Goal: Complete application form

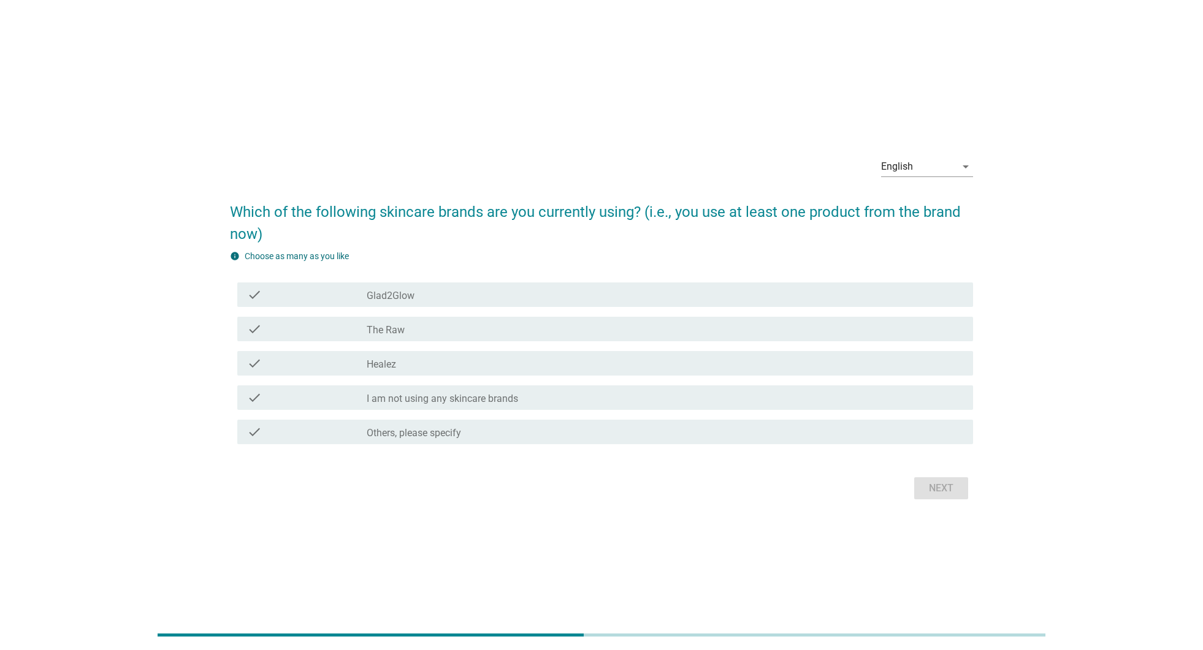
click at [734, 432] on div "check_box_outline_blank Others, please specify" at bounding box center [665, 432] width 596 height 15
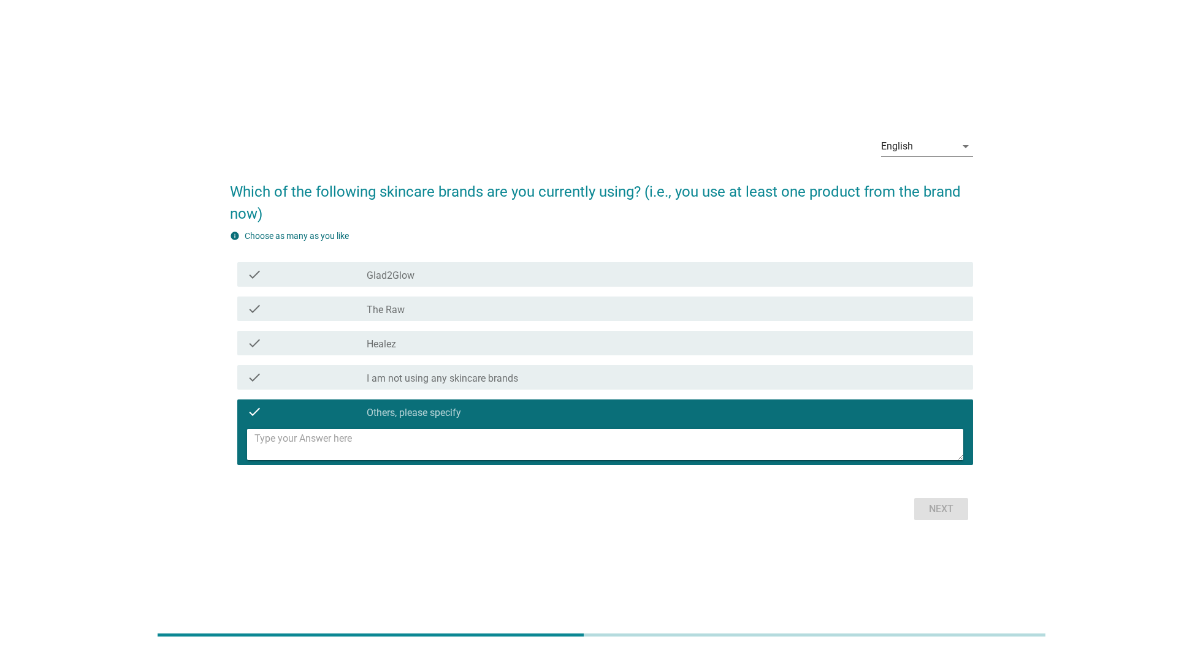
click at [922, 387] on div "check check_box_outline_blank I am not using any skincare brands" at bounding box center [605, 377] width 736 height 25
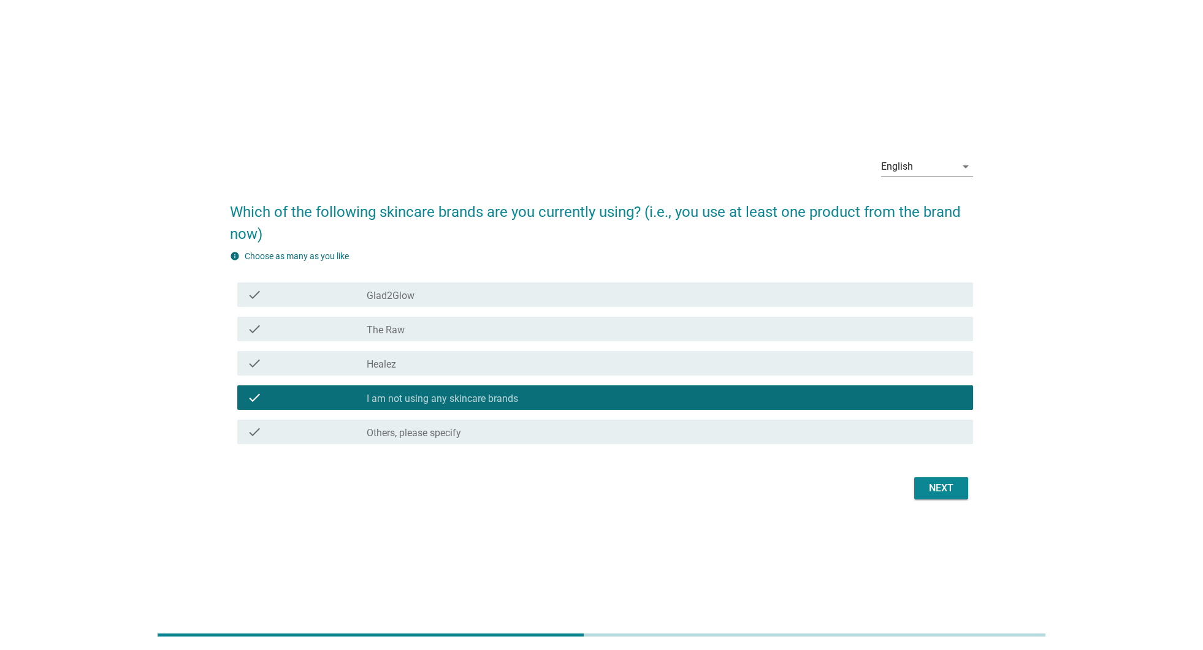
click at [924, 491] on div "Next" at bounding box center [941, 488] width 34 height 15
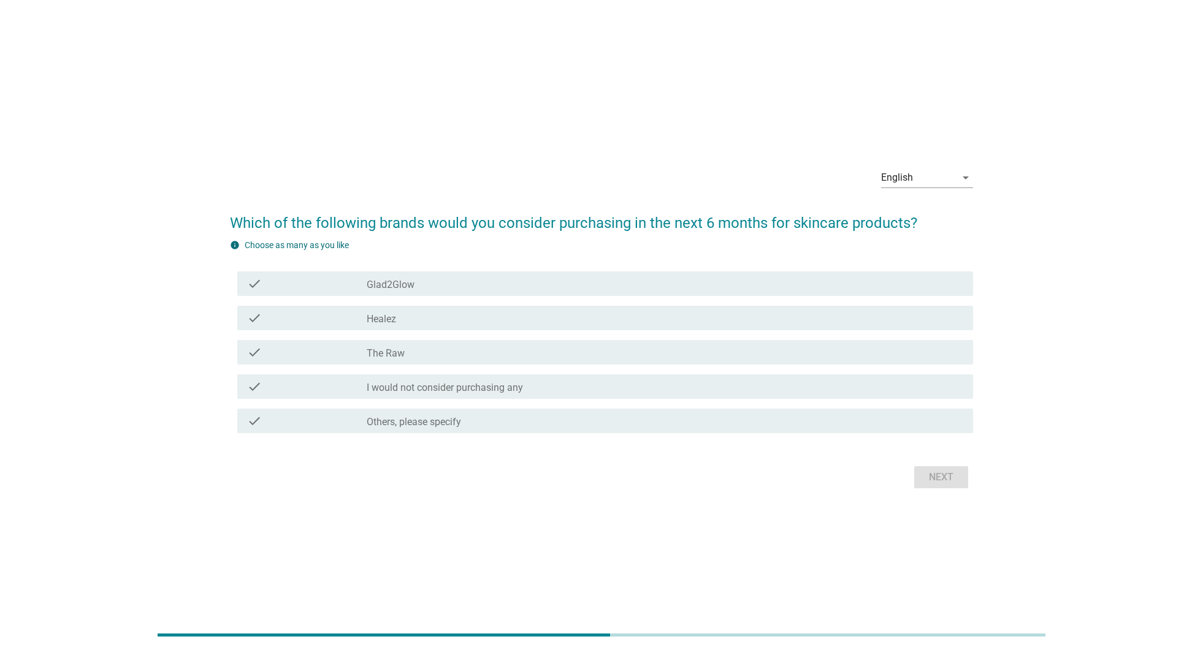
click at [873, 347] on div "check_box The Raw" at bounding box center [665, 352] width 596 height 15
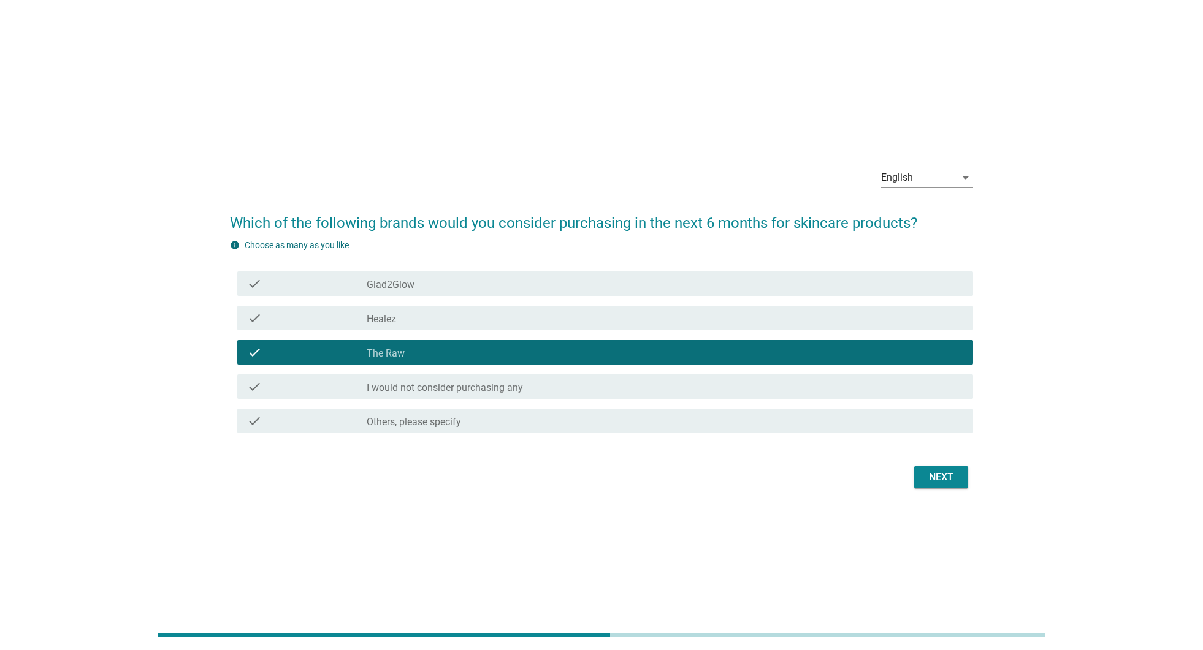
click at [956, 481] on div "Next" at bounding box center [941, 477] width 34 height 15
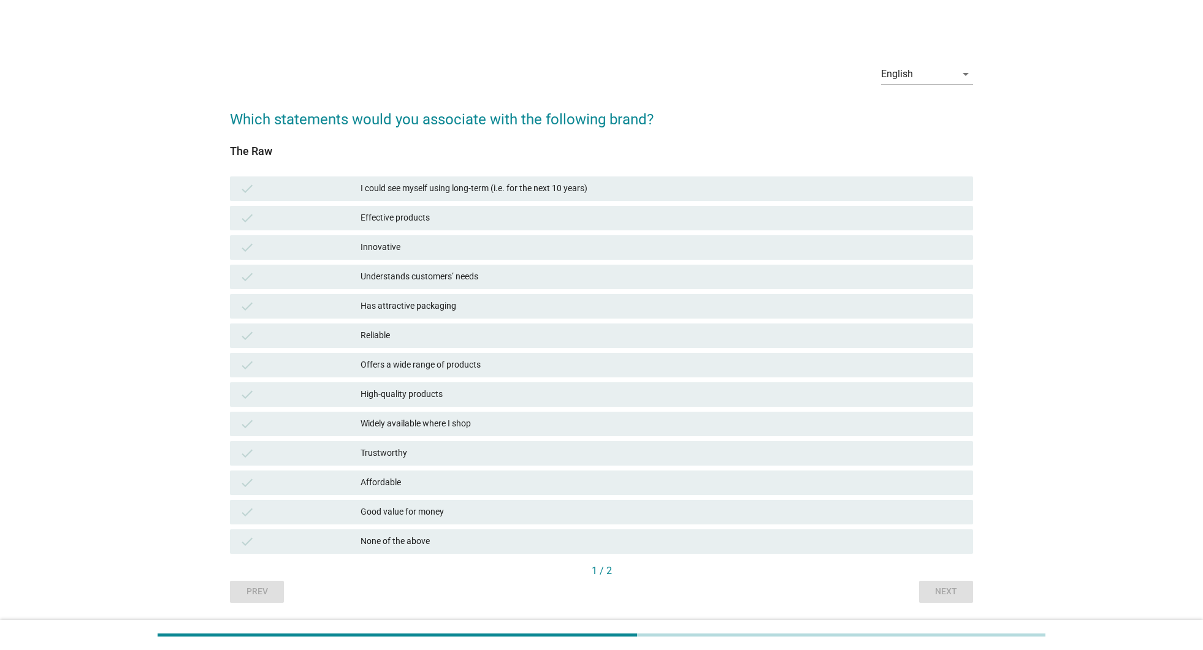
click at [840, 311] on div "Has attractive packaging" at bounding box center [661, 306] width 603 height 15
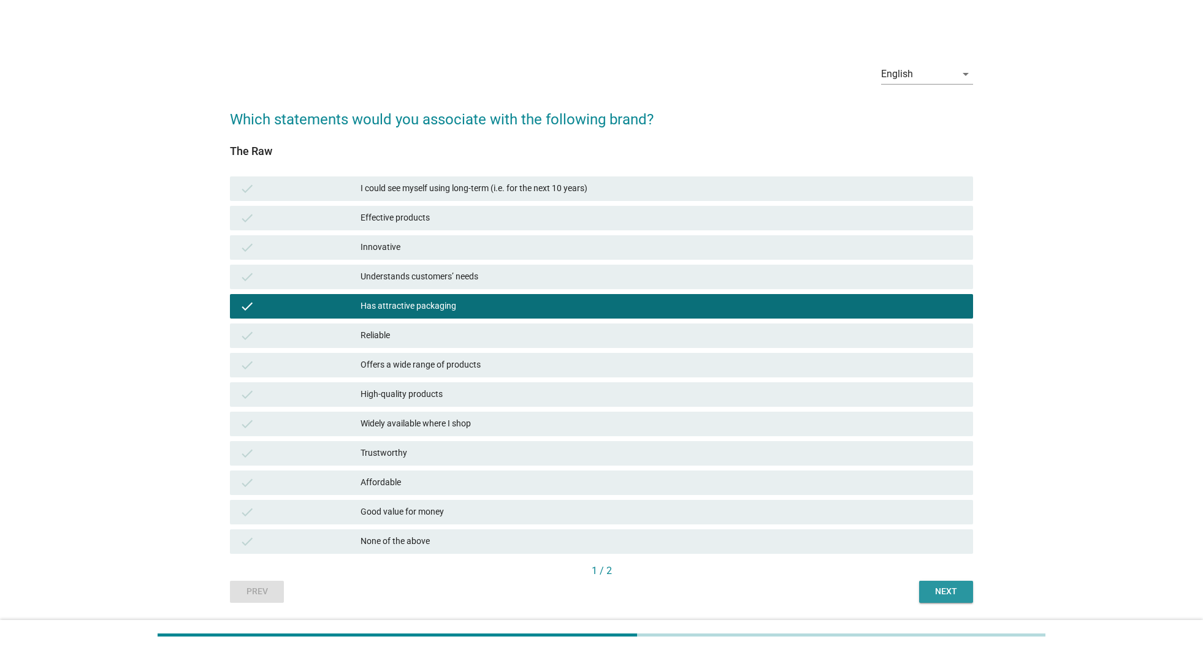
click at [940, 594] on div "Next" at bounding box center [946, 591] width 34 height 13
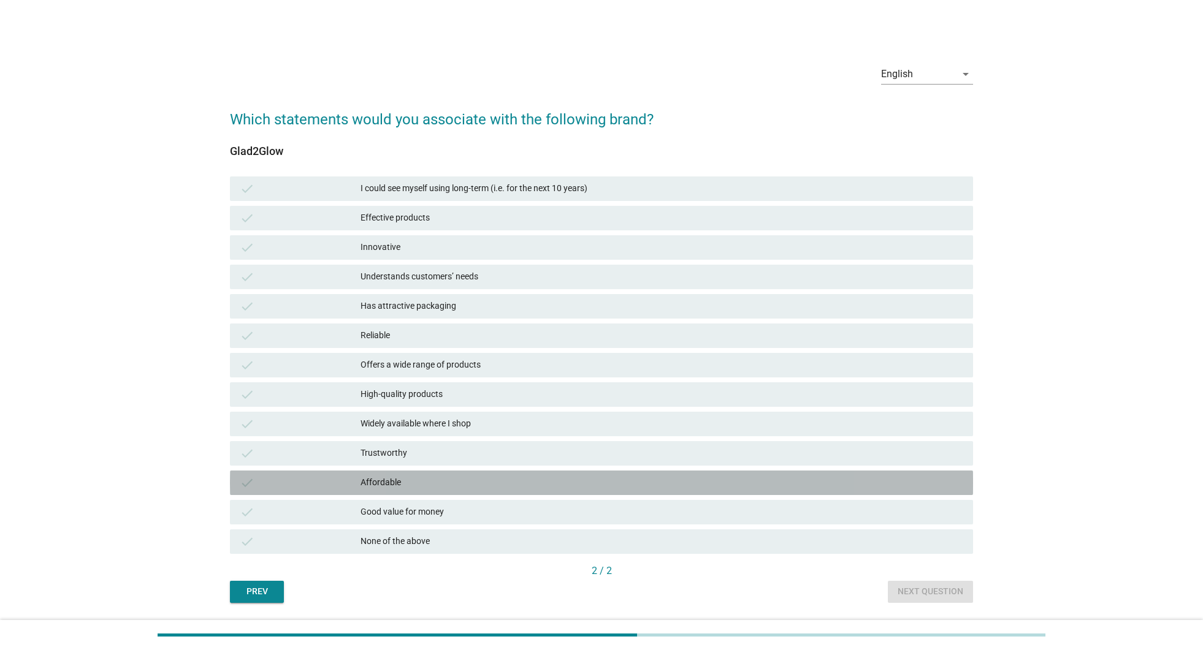
click at [885, 472] on div "check Affordable" at bounding box center [601, 483] width 743 height 25
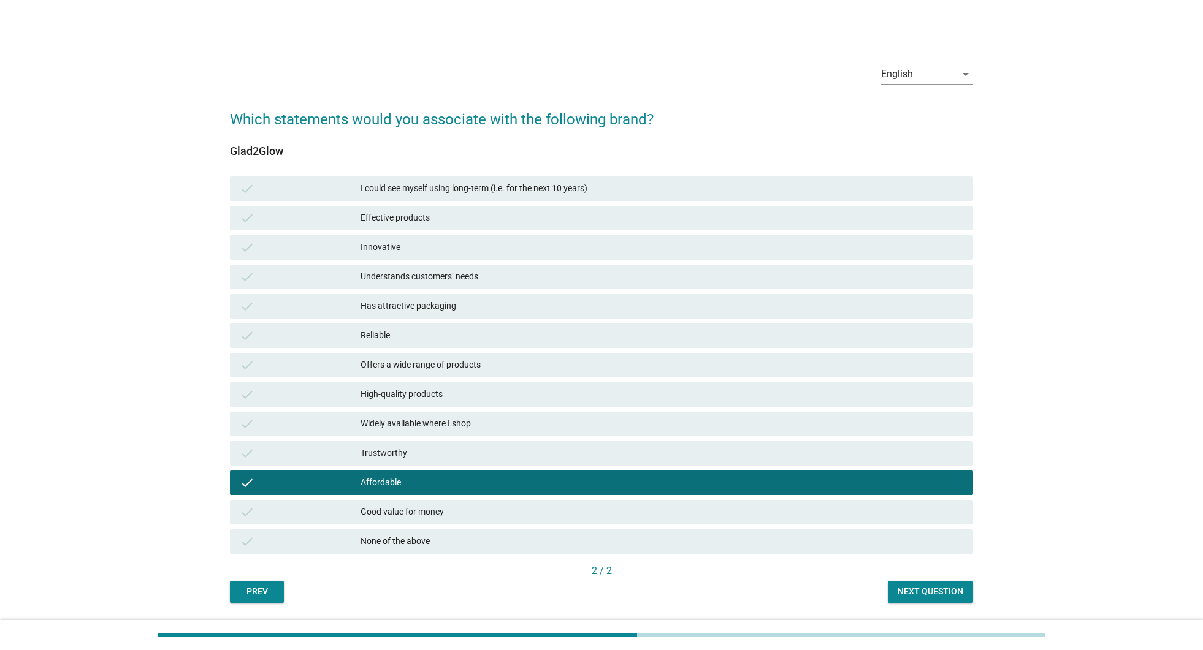
click at [945, 597] on div "Next question" at bounding box center [930, 591] width 66 height 13
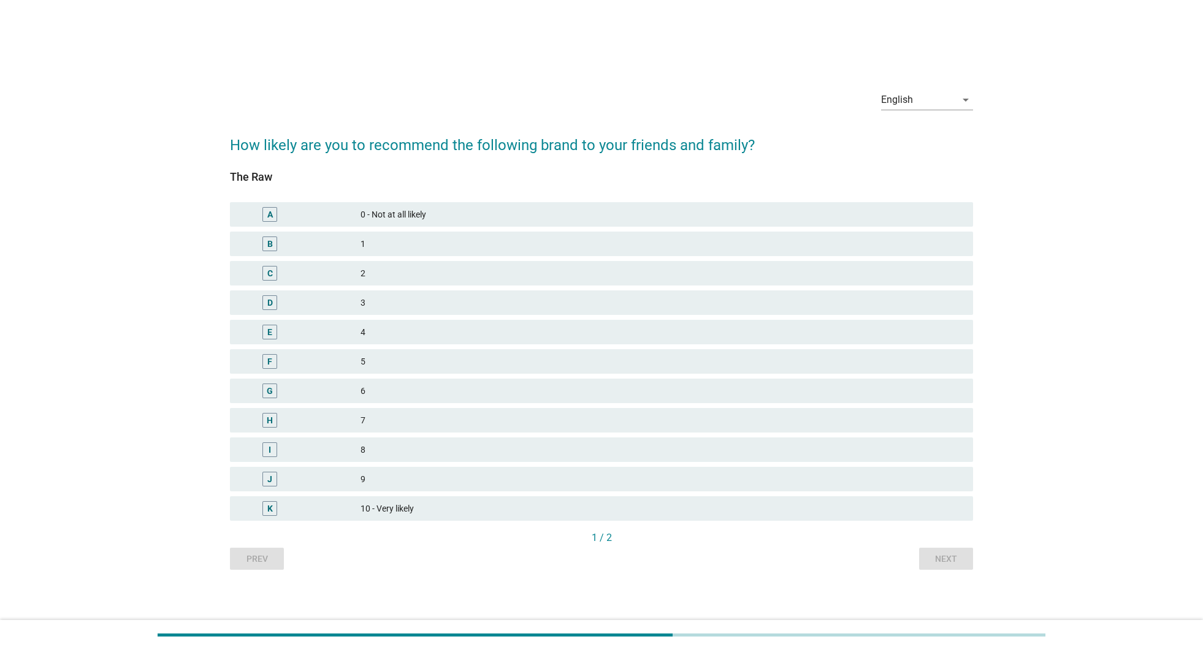
click at [848, 492] on div "J 9" at bounding box center [601, 479] width 748 height 29
click at [907, 514] on div "10 - Very likely" at bounding box center [661, 508] width 603 height 15
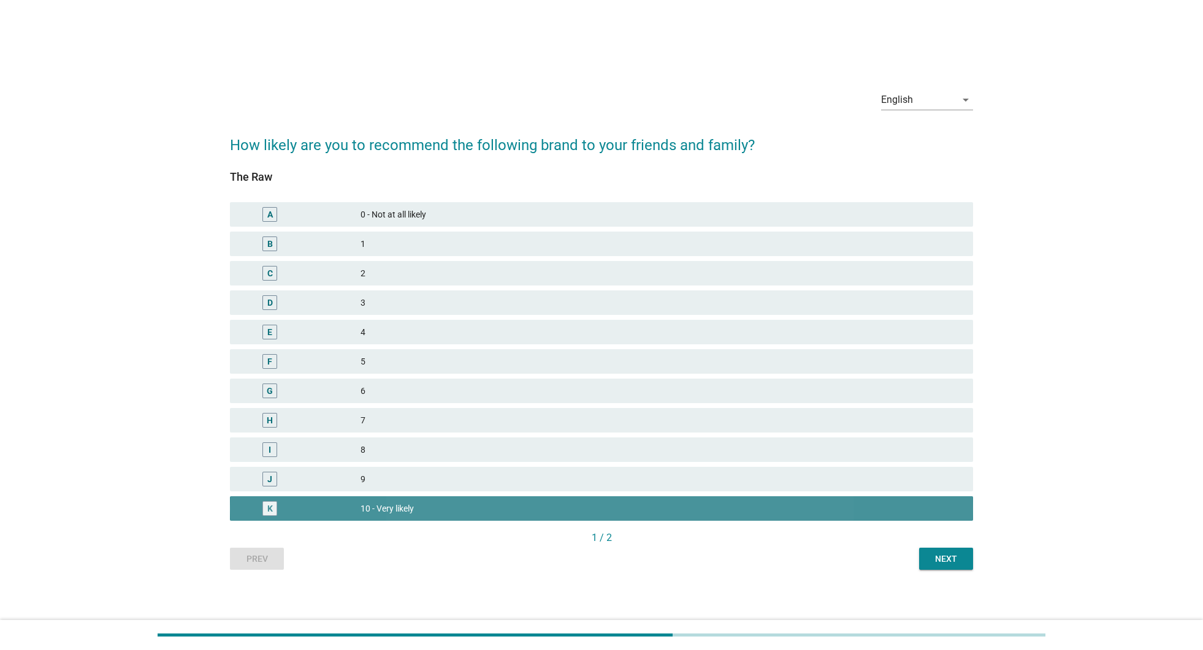
click at [930, 550] on button "Next" at bounding box center [946, 559] width 54 height 22
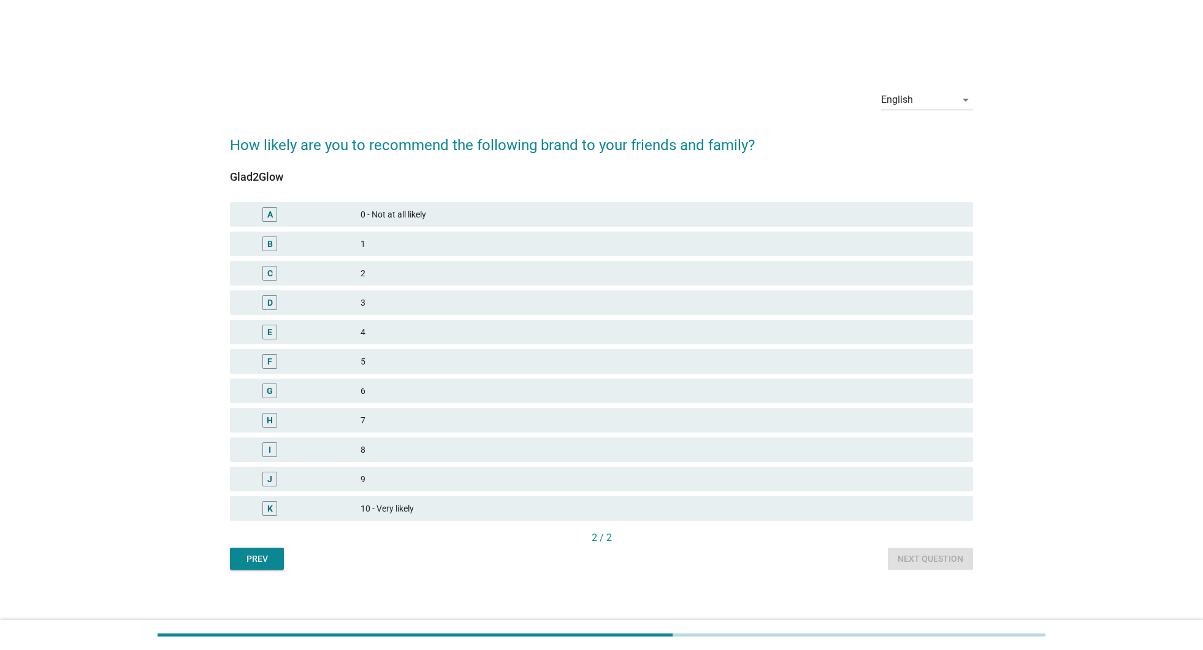
click at [906, 498] on div "K 10 - Very likely" at bounding box center [601, 509] width 743 height 25
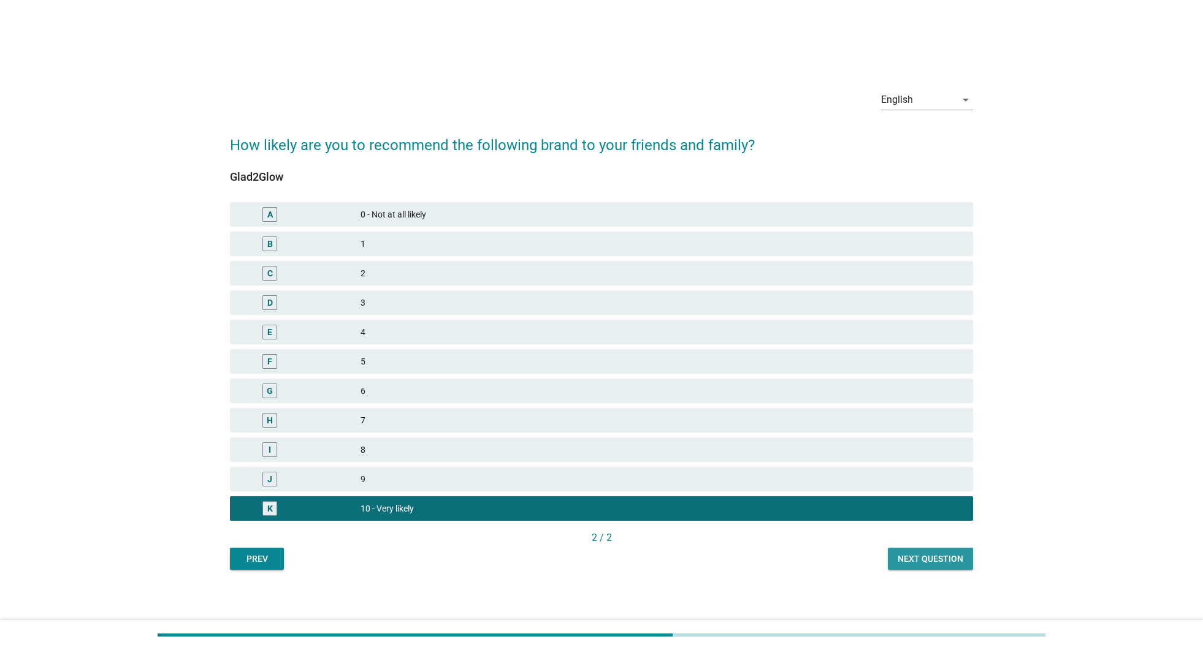
click at [948, 557] on div "Next question" at bounding box center [930, 559] width 66 height 13
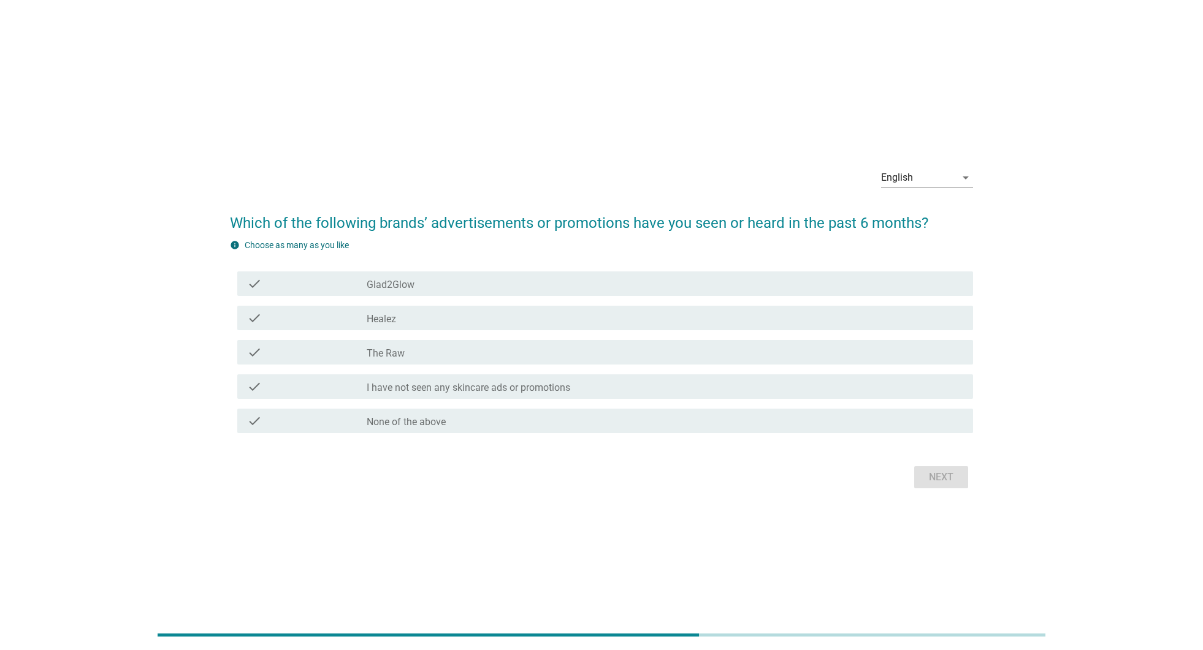
click at [892, 405] on div "check check_box_outline_blank None of the above" at bounding box center [601, 421] width 743 height 34
click at [919, 419] on div "check_box_outline_blank None of the above" at bounding box center [665, 421] width 596 height 15
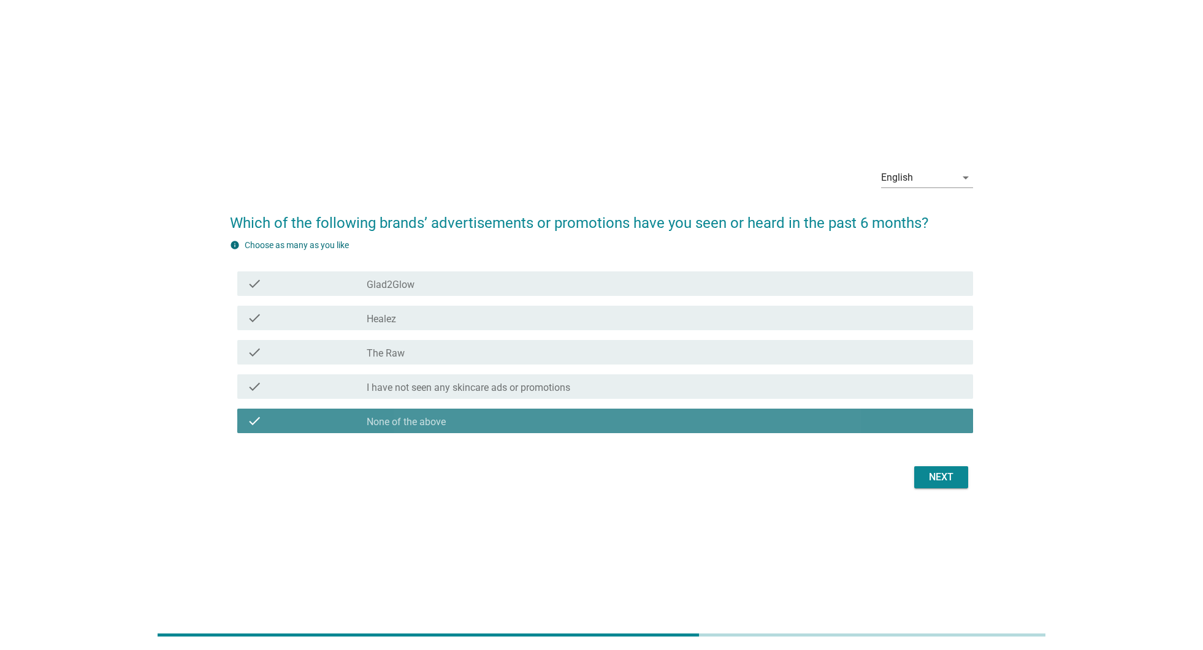
click at [949, 483] on div "Next" at bounding box center [941, 477] width 34 height 15
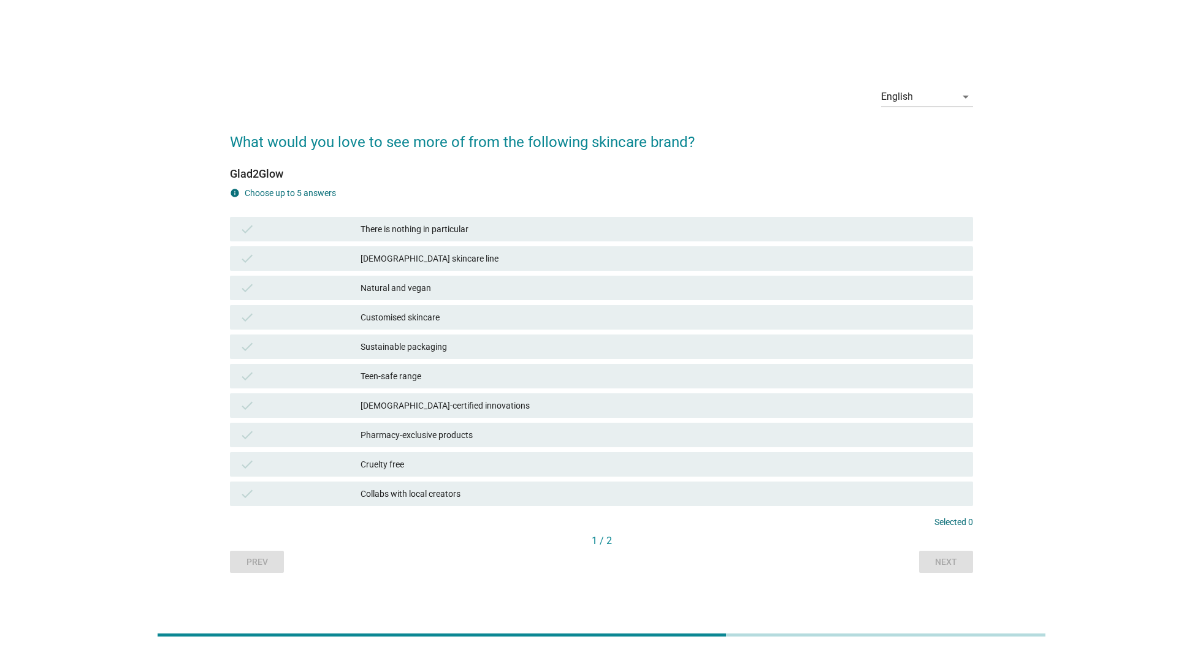
click at [895, 496] on div "Collabs with local creators" at bounding box center [661, 494] width 603 height 15
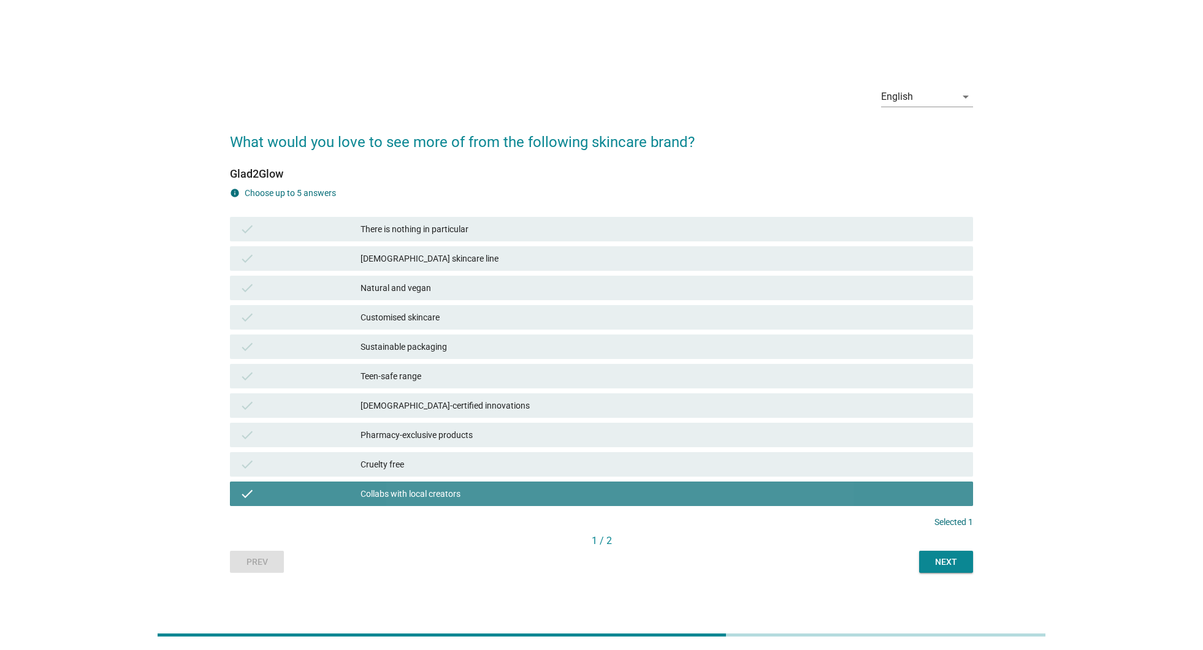
click at [948, 547] on div "1 / 2" at bounding box center [601, 541] width 743 height 15
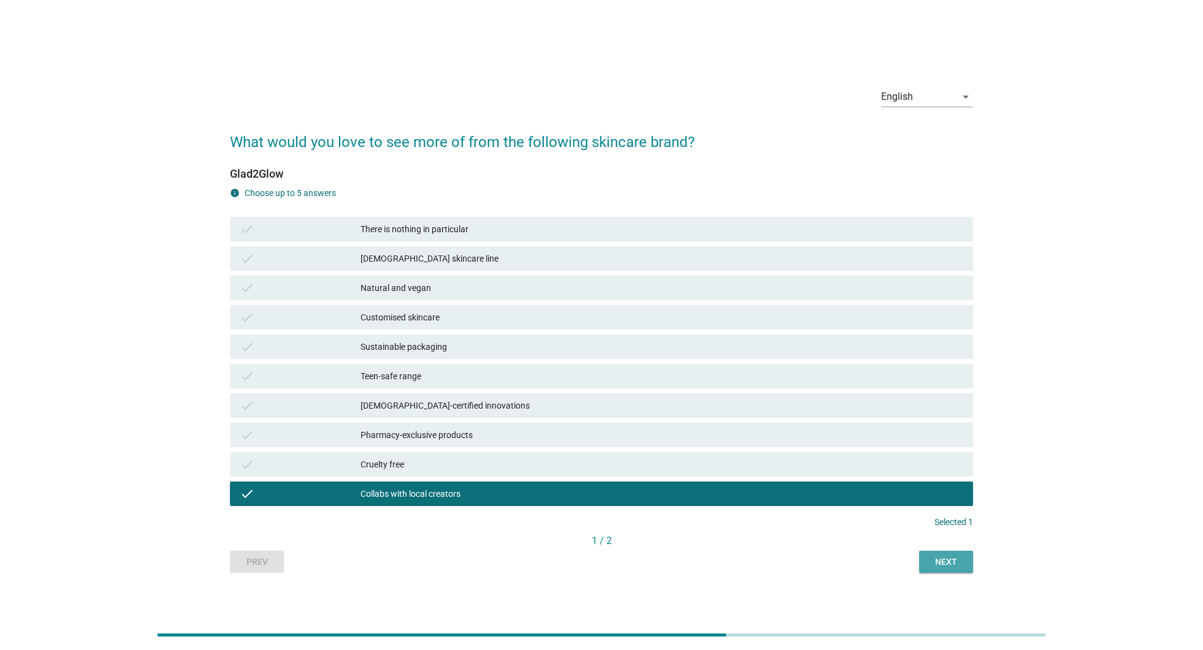
click at [946, 554] on button "Next" at bounding box center [946, 562] width 54 height 22
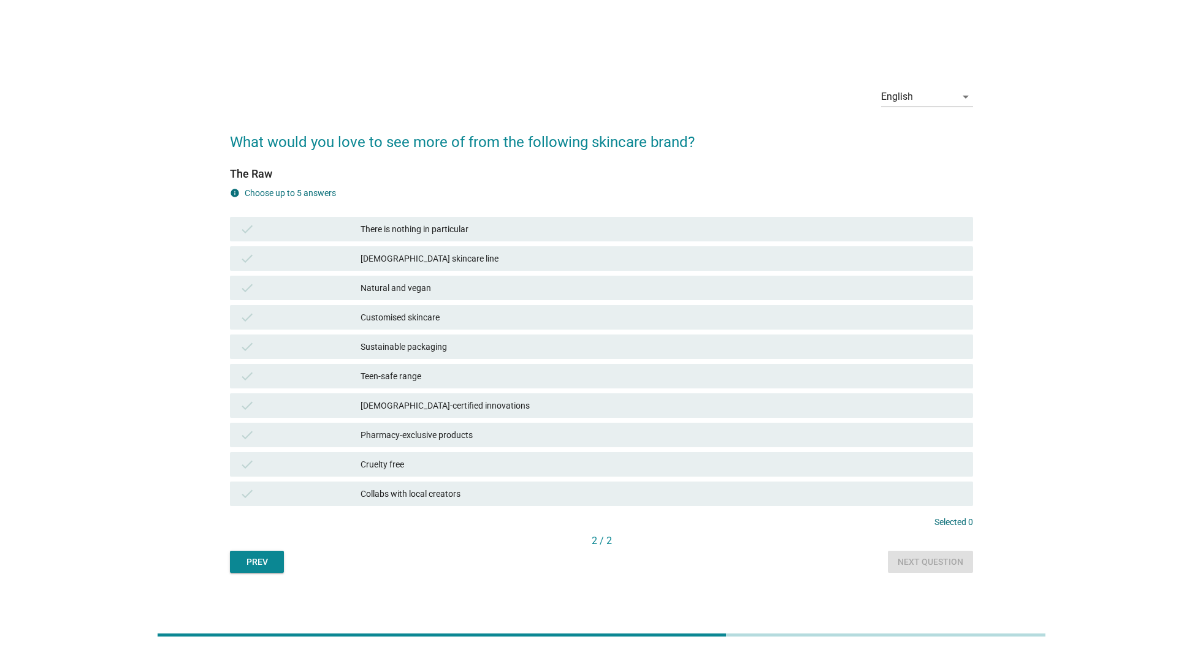
click at [918, 501] on div "Collabs with local creators" at bounding box center [661, 494] width 603 height 15
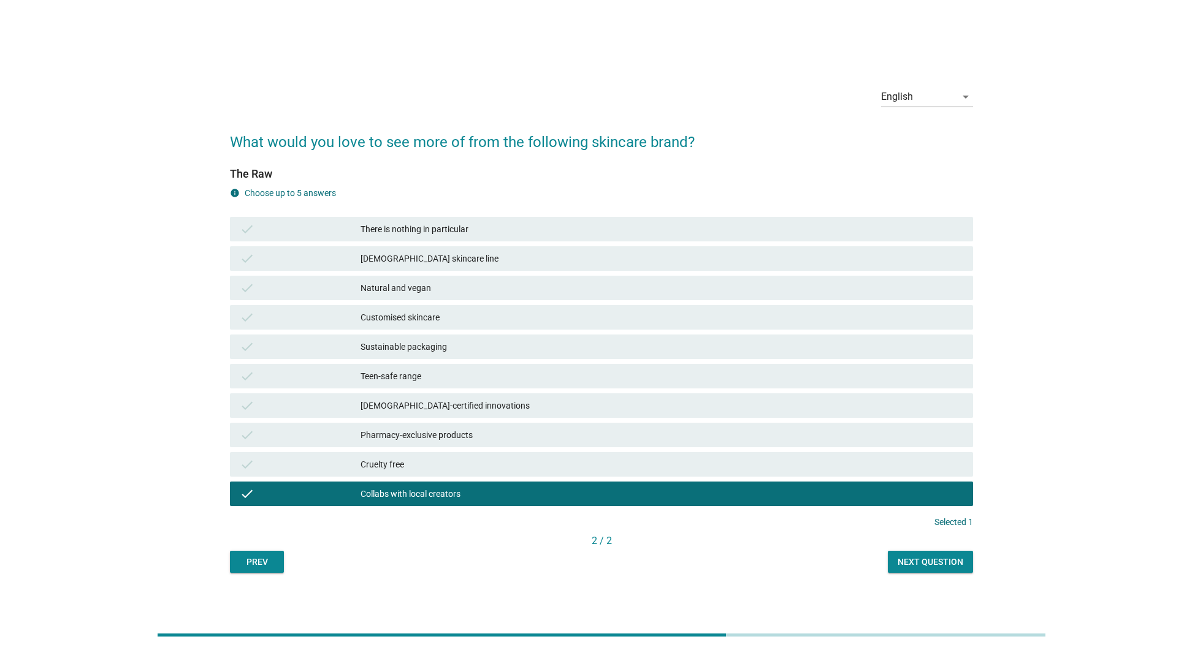
click at [941, 552] on button "Next question" at bounding box center [930, 562] width 85 height 22
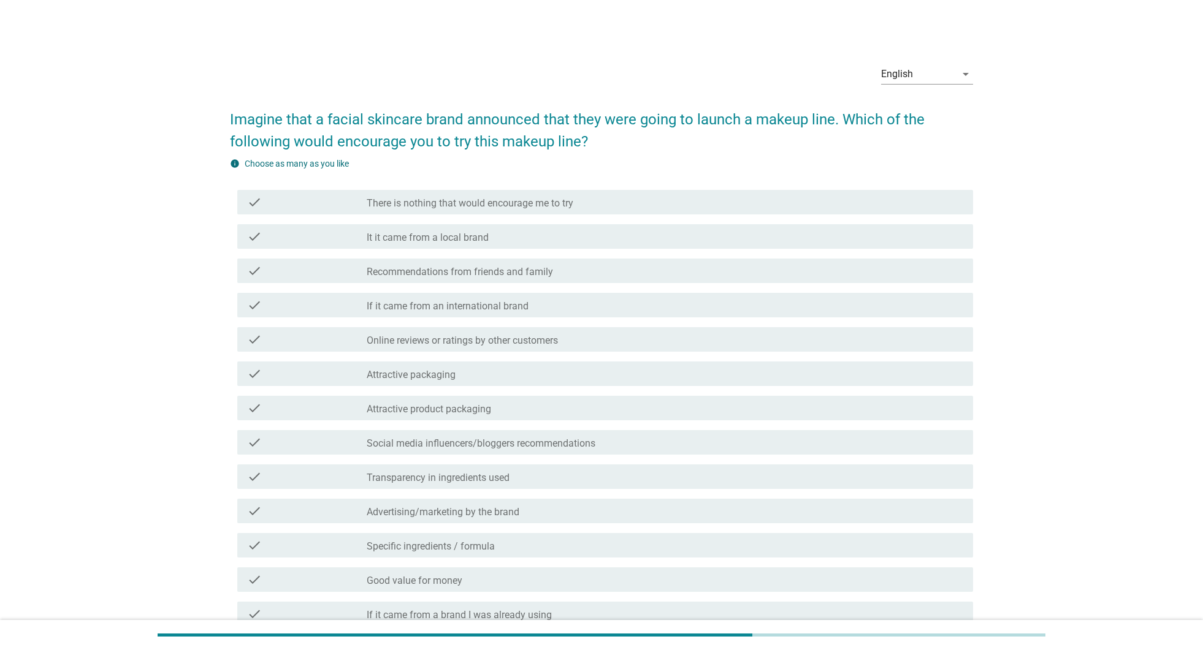
click at [918, 500] on div "check check_box_outline_blank Advertising/marketing by the brand" at bounding box center [605, 511] width 736 height 25
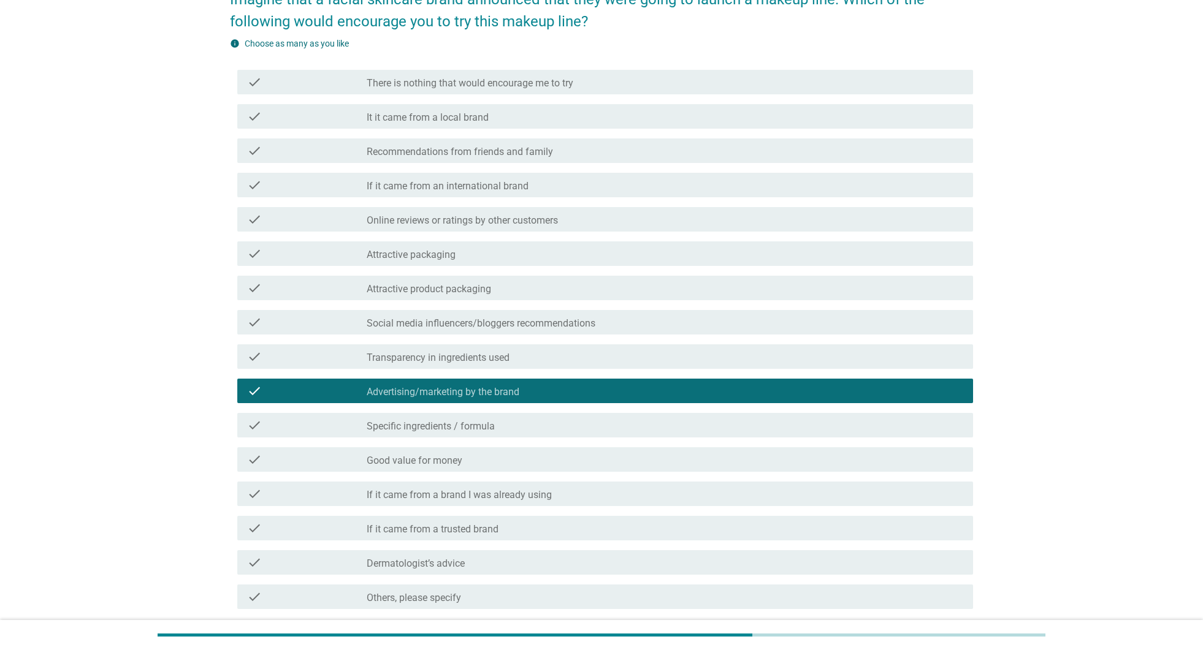
scroll to position [222, 0]
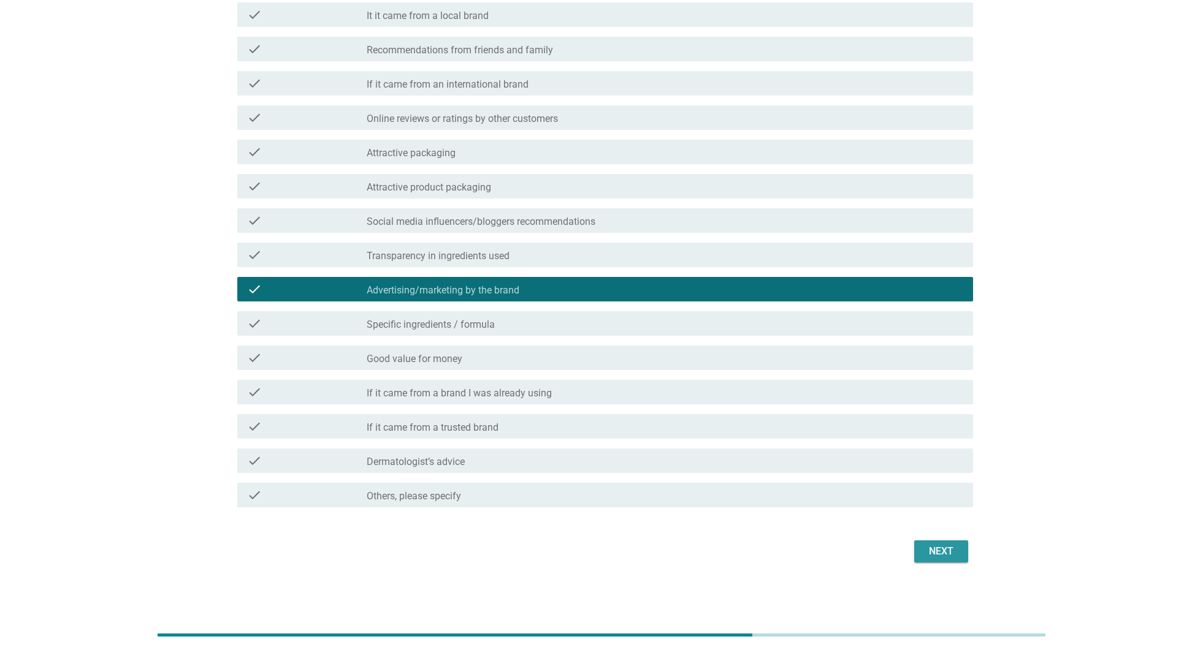
click at [948, 545] on div "Next" at bounding box center [941, 551] width 34 height 15
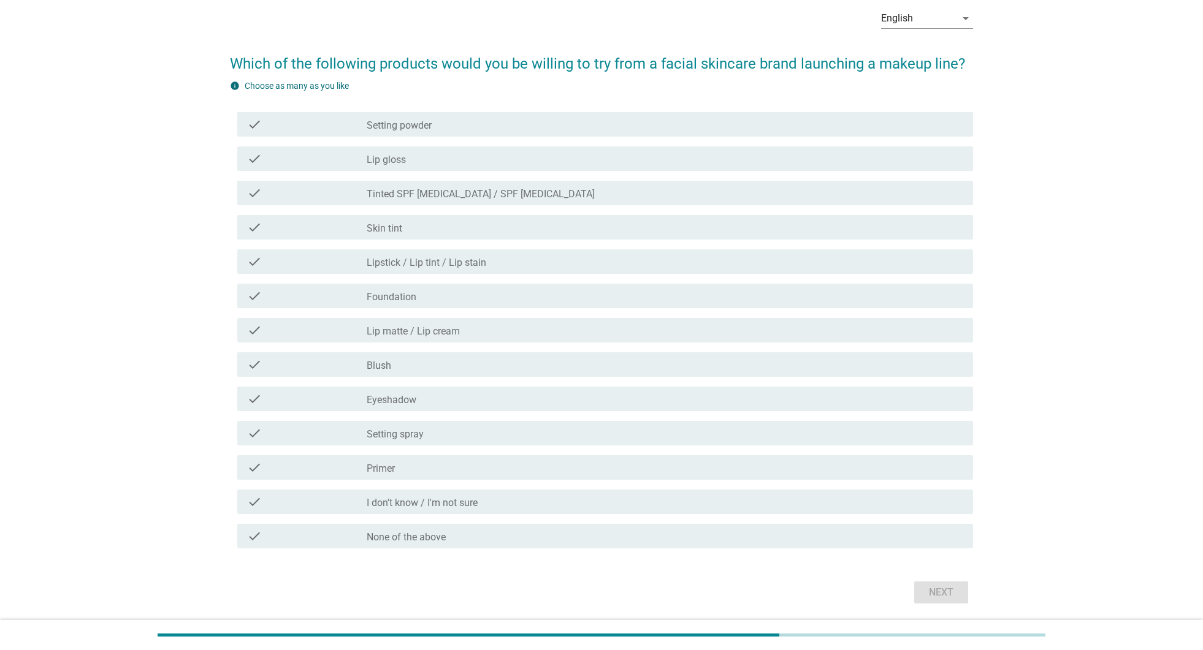
scroll to position [97, 0]
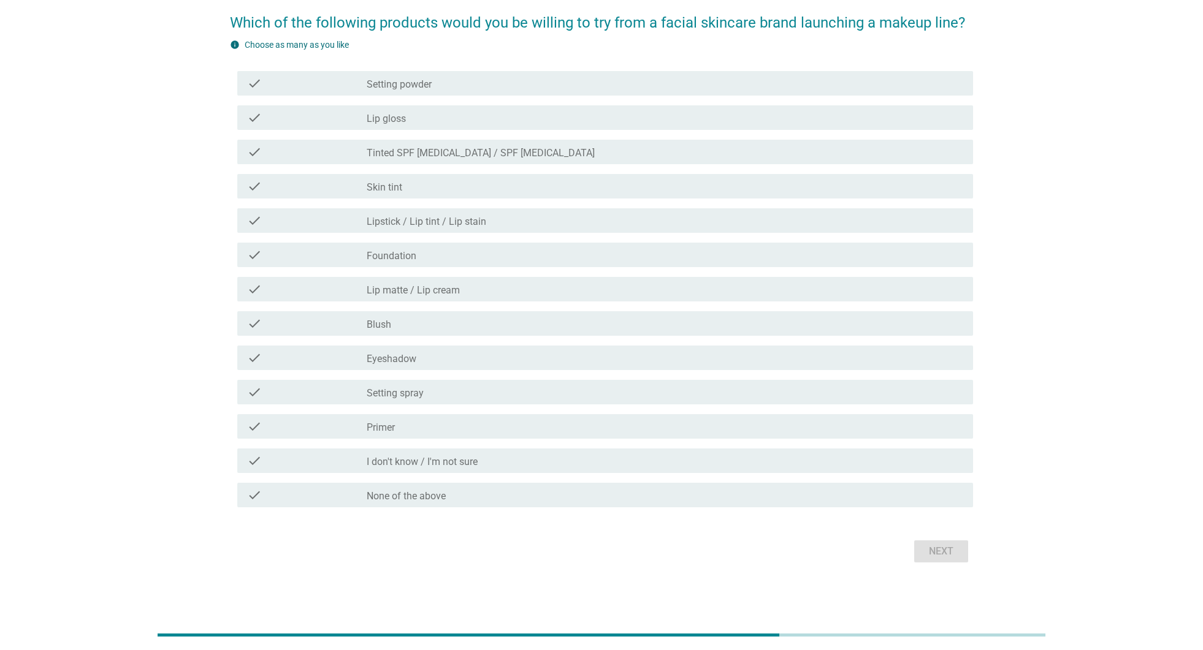
click at [861, 483] on div "check check_box_outline_blank None of the above" at bounding box center [605, 495] width 736 height 25
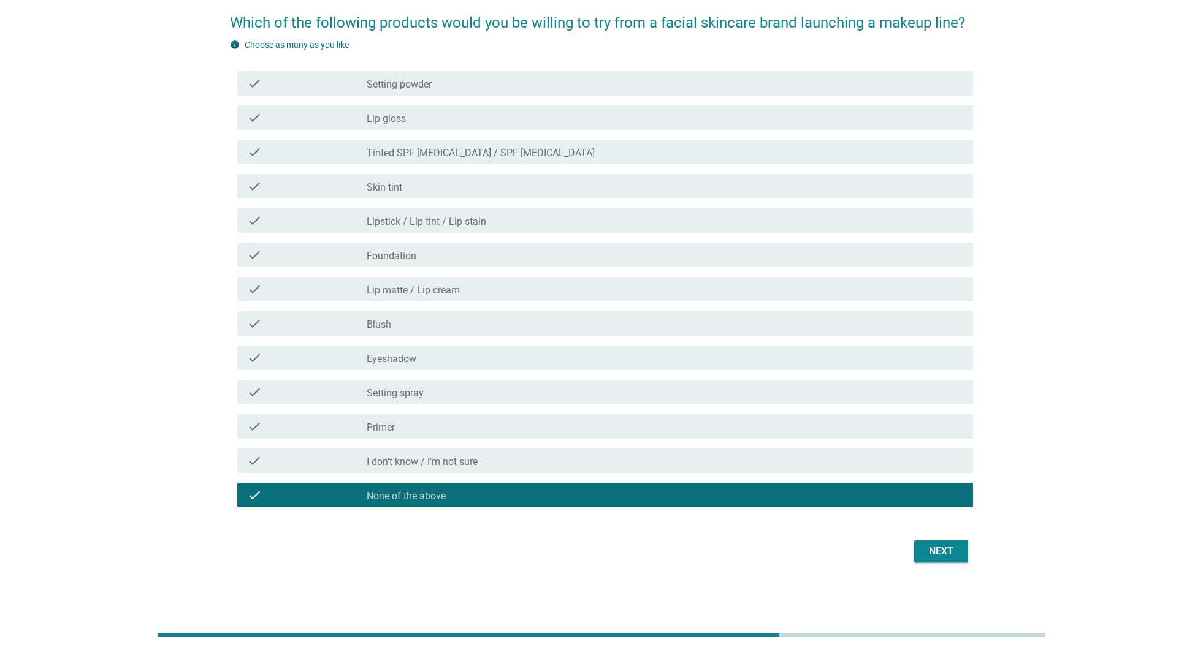
click at [927, 550] on div "Next" at bounding box center [941, 551] width 34 height 15
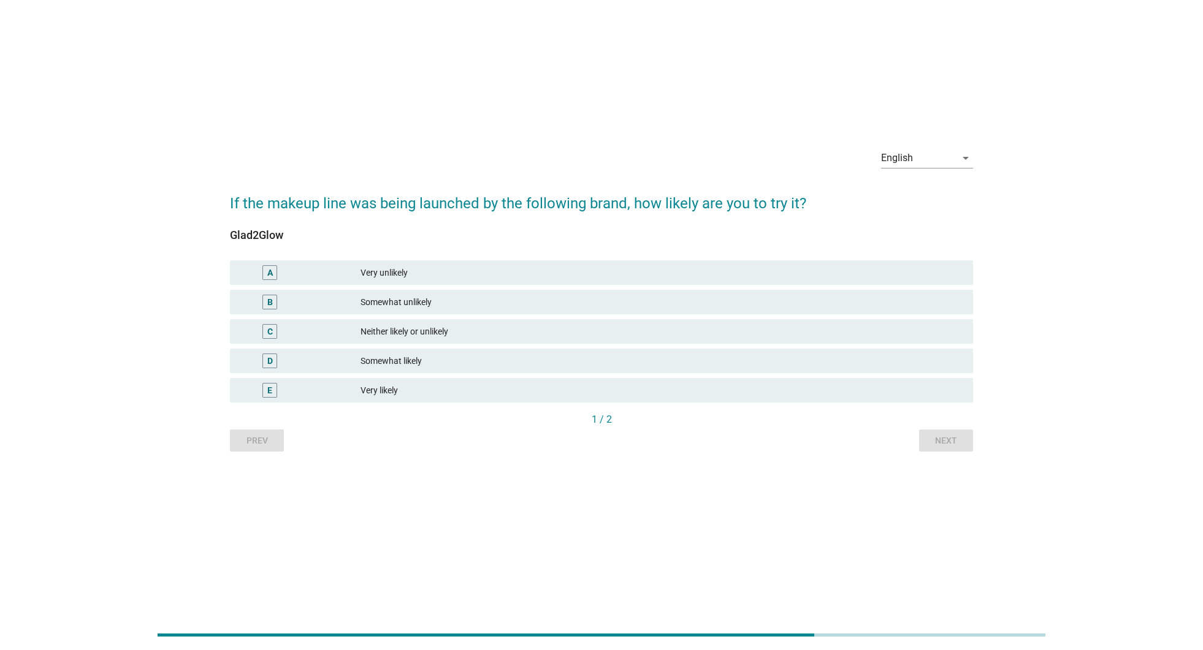
scroll to position [0, 0]
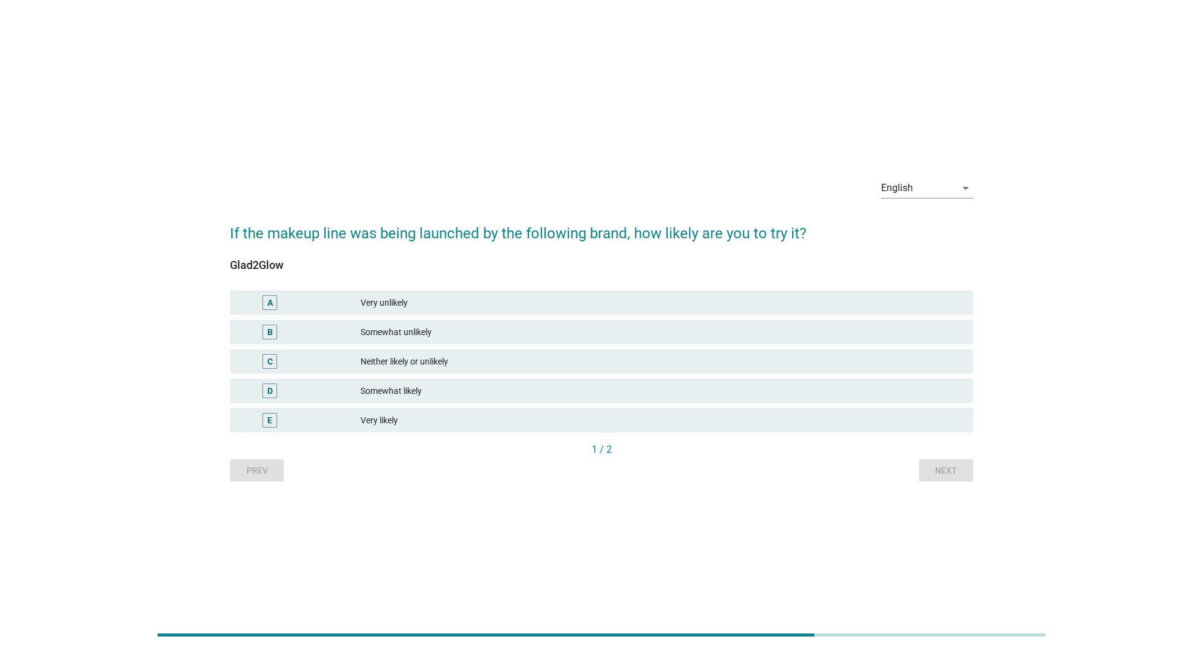
click at [885, 406] on div "E Very likely" at bounding box center [601, 420] width 748 height 29
click at [907, 425] on div "Very likely" at bounding box center [661, 420] width 603 height 15
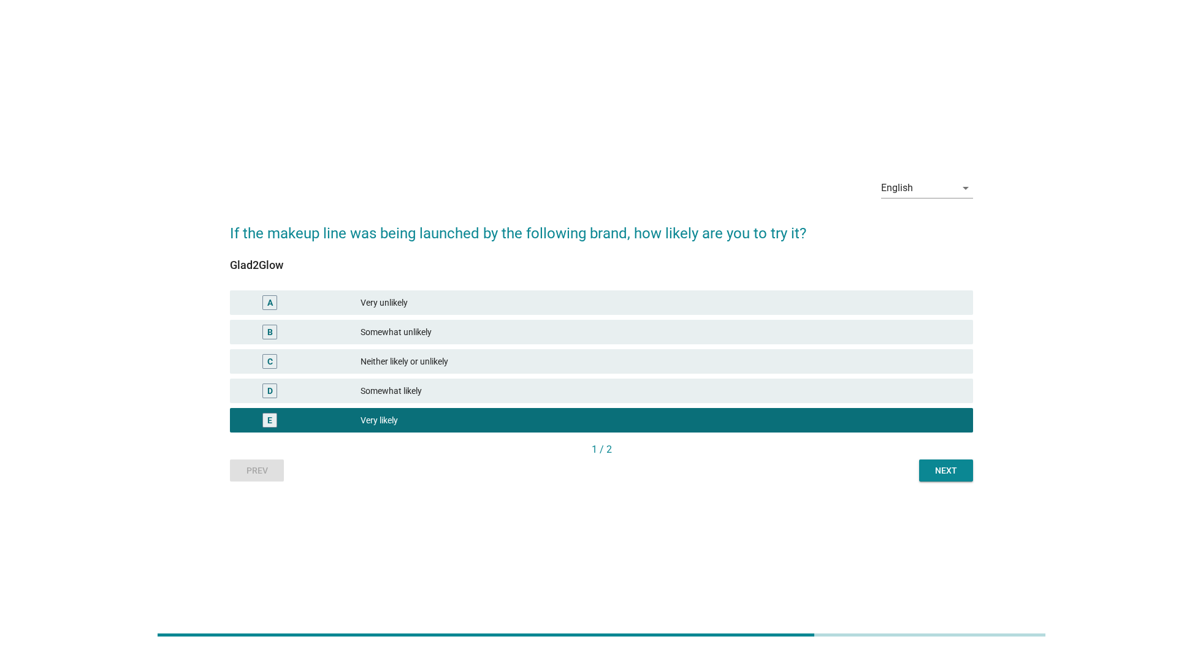
click at [929, 463] on button "Next" at bounding box center [946, 471] width 54 height 22
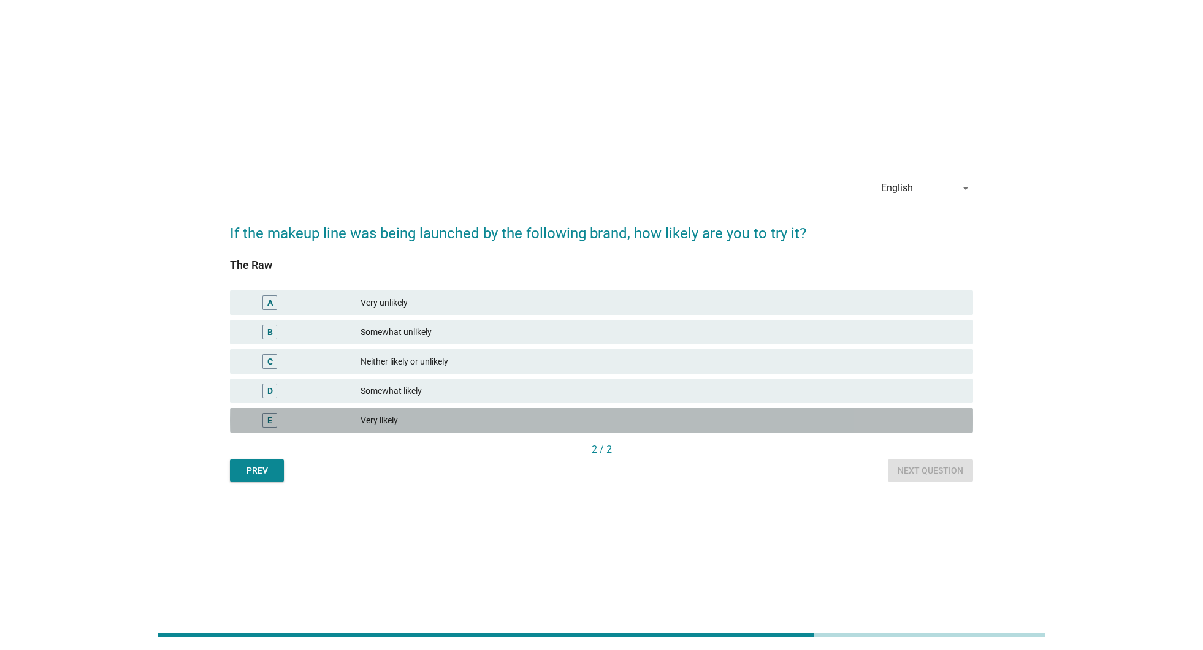
click at [908, 428] on div "E Very likely" at bounding box center [601, 420] width 743 height 25
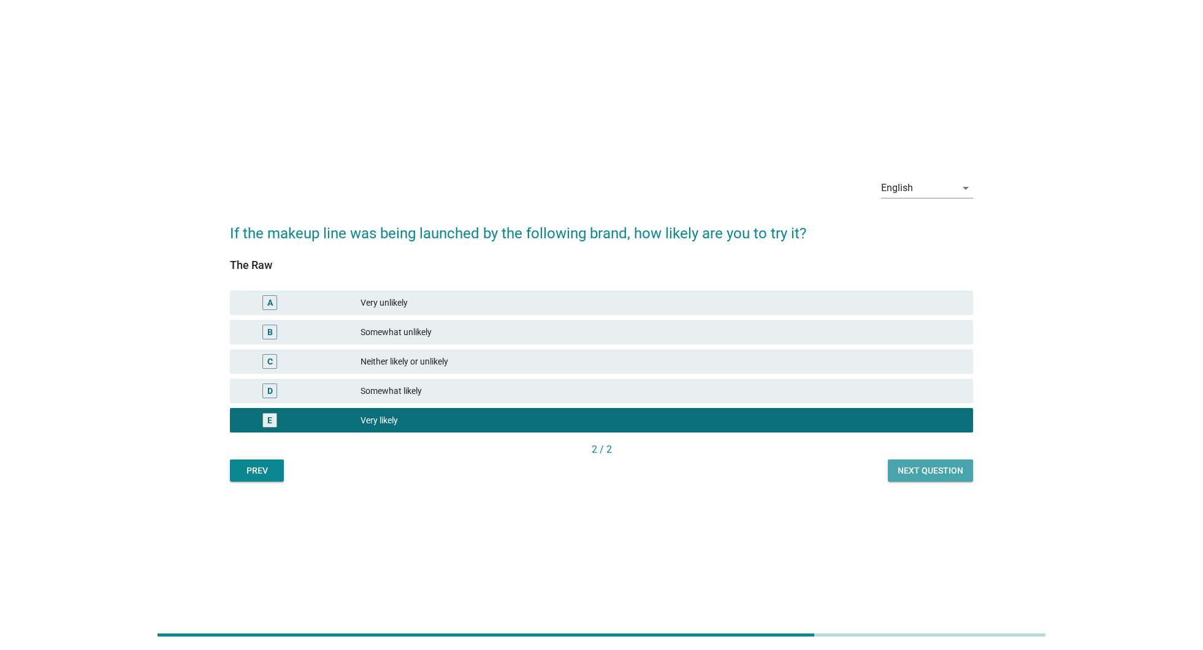
click at [937, 477] on div "Next question" at bounding box center [930, 471] width 66 height 13
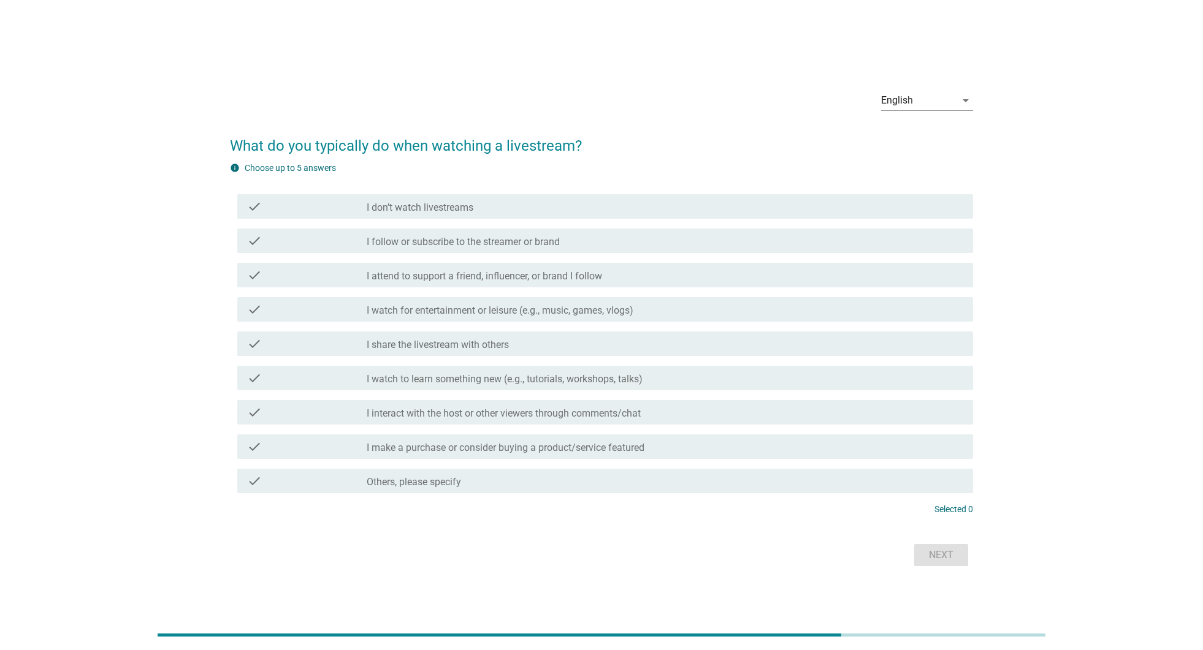
click at [900, 479] on div "check_box_outline_blank Others, please specify" at bounding box center [665, 481] width 596 height 15
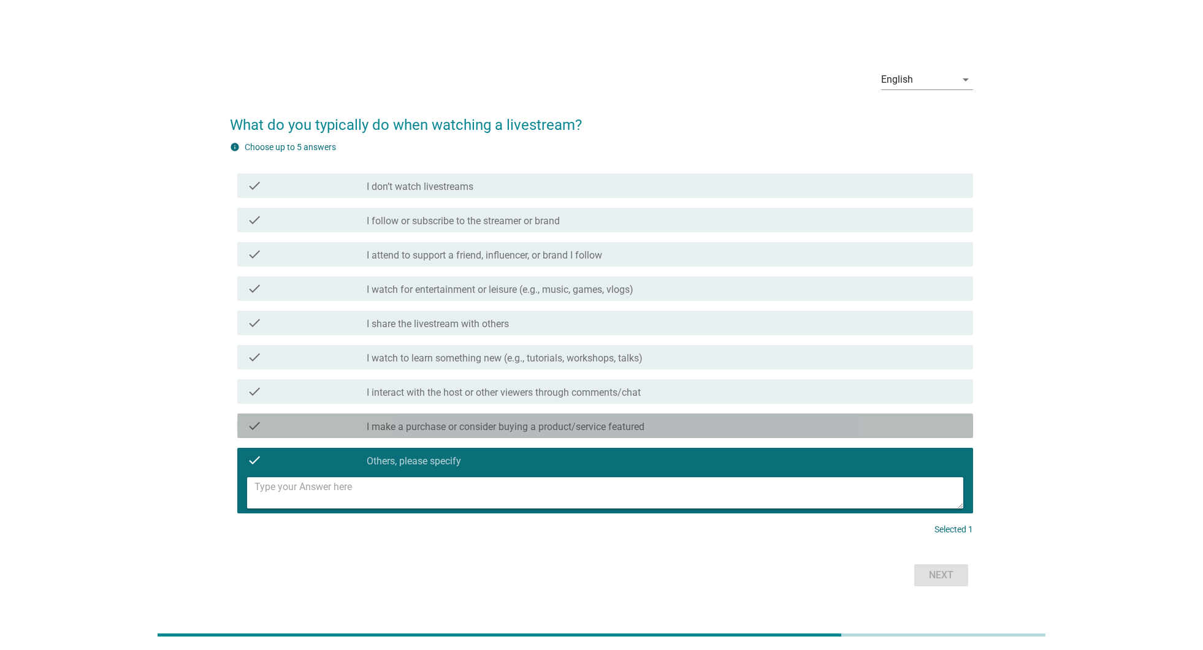
click at [942, 431] on div "check check_box_outline_blank I make a purchase or consider buying a product/se…" at bounding box center [605, 426] width 736 height 25
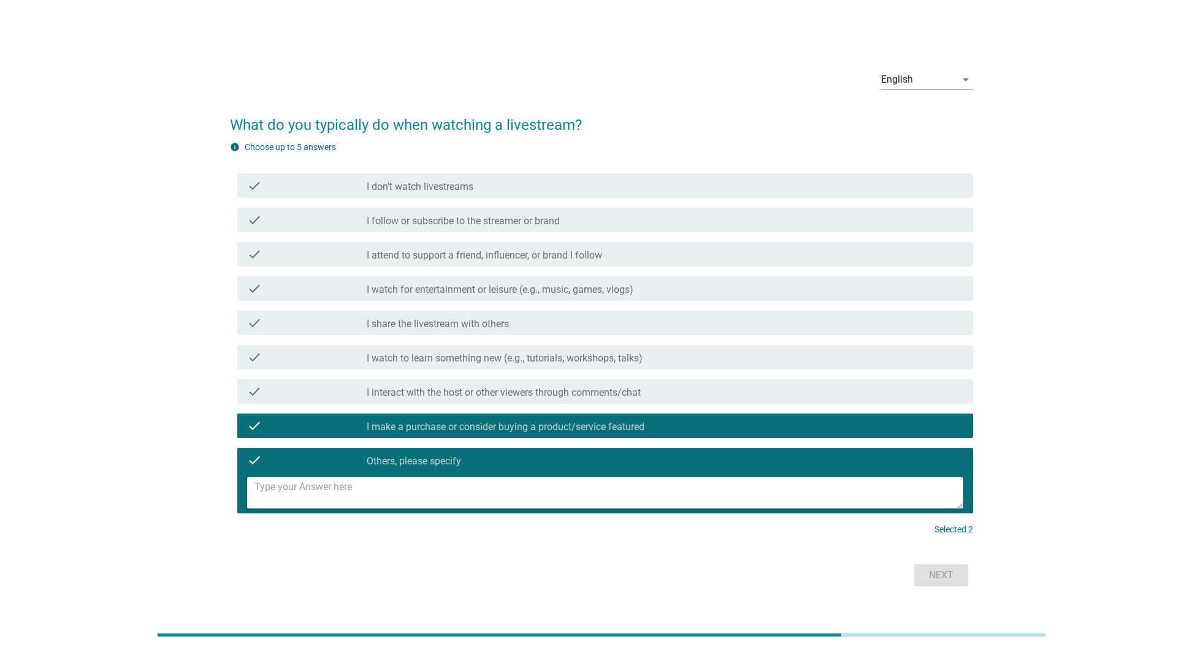
click at [948, 577] on div "Next" at bounding box center [601, 575] width 743 height 29
click at [924, 400] on div "check check_box_outline_blank I interact with the host or other viewers through…" at bounding box center [605, 391] width 736 height 25
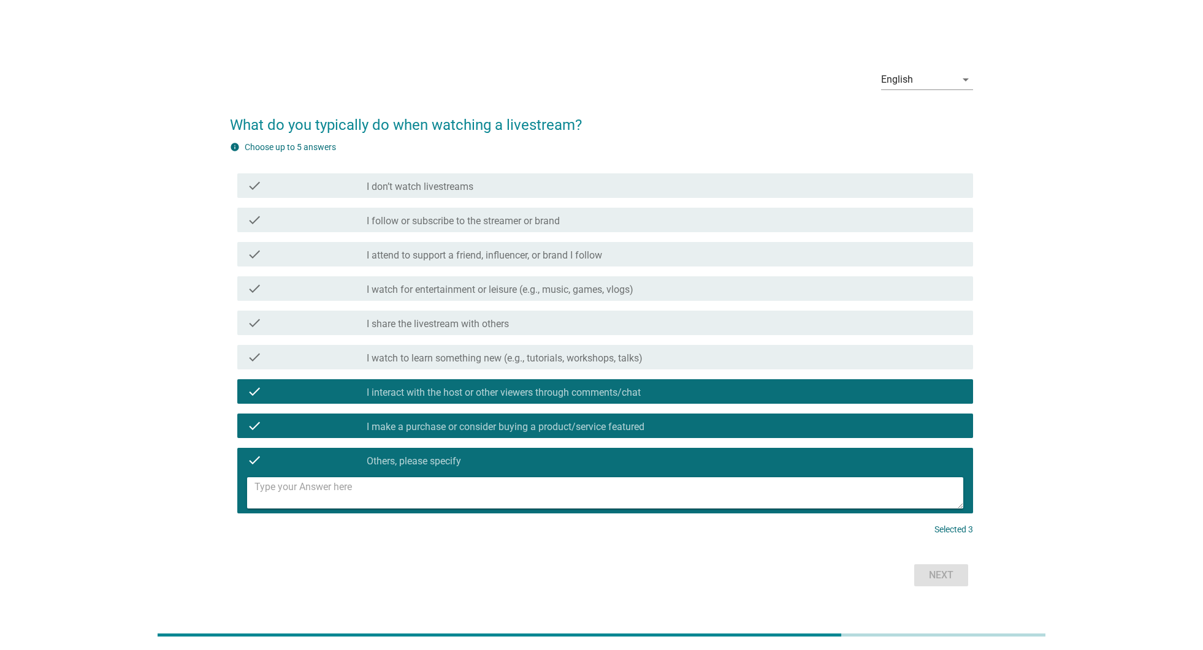
click at [945, 446] on div "check check_box_outline_blank Others, please specify" at bounding box center [601, 480] width 743 height 75
click at [940, 459] on div "check_box_outline_blank Others, please specify" at bounding box center [665, 460] width 596 height 15
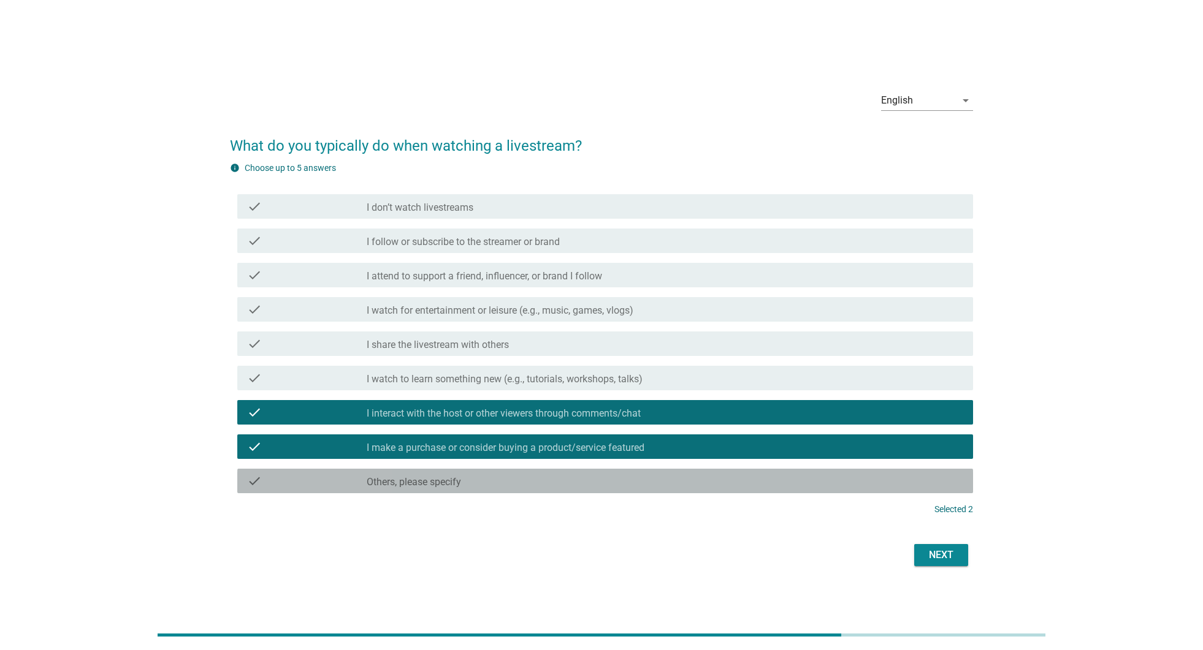
click at [951, 557] on div "Next" at bounding box center [941, 555] width 34 height 15
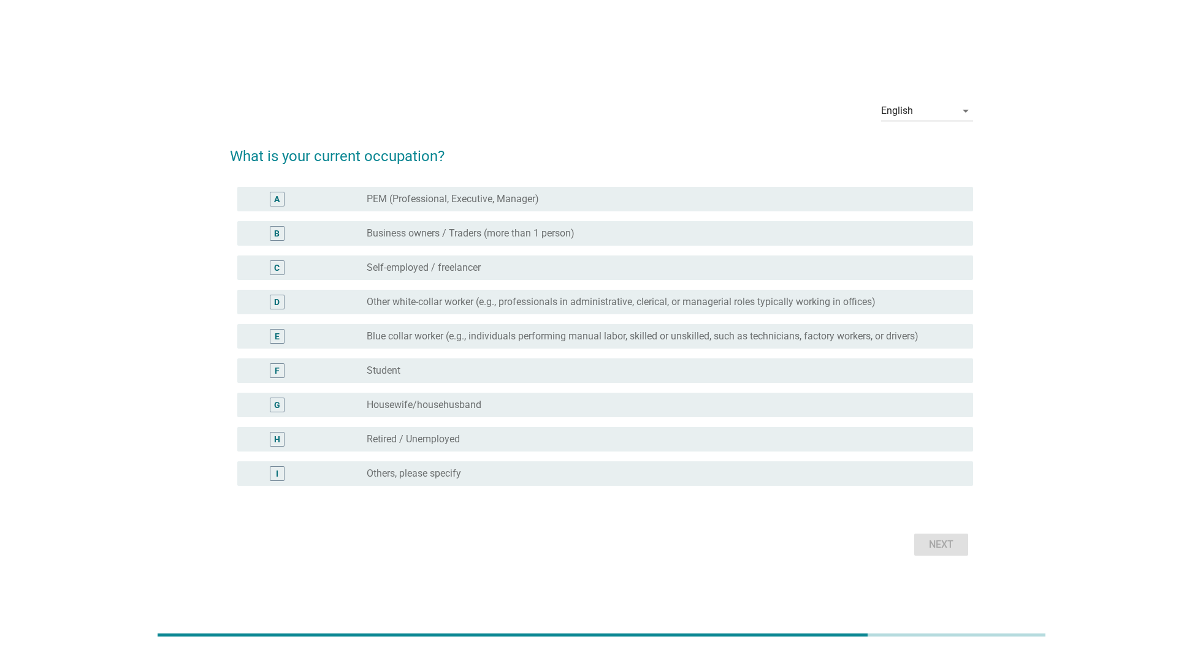
click at [939, 449] on div "H radio_button_unchecked Retired / Unemployed" at bounding box center [605, 439] width 736 height 25
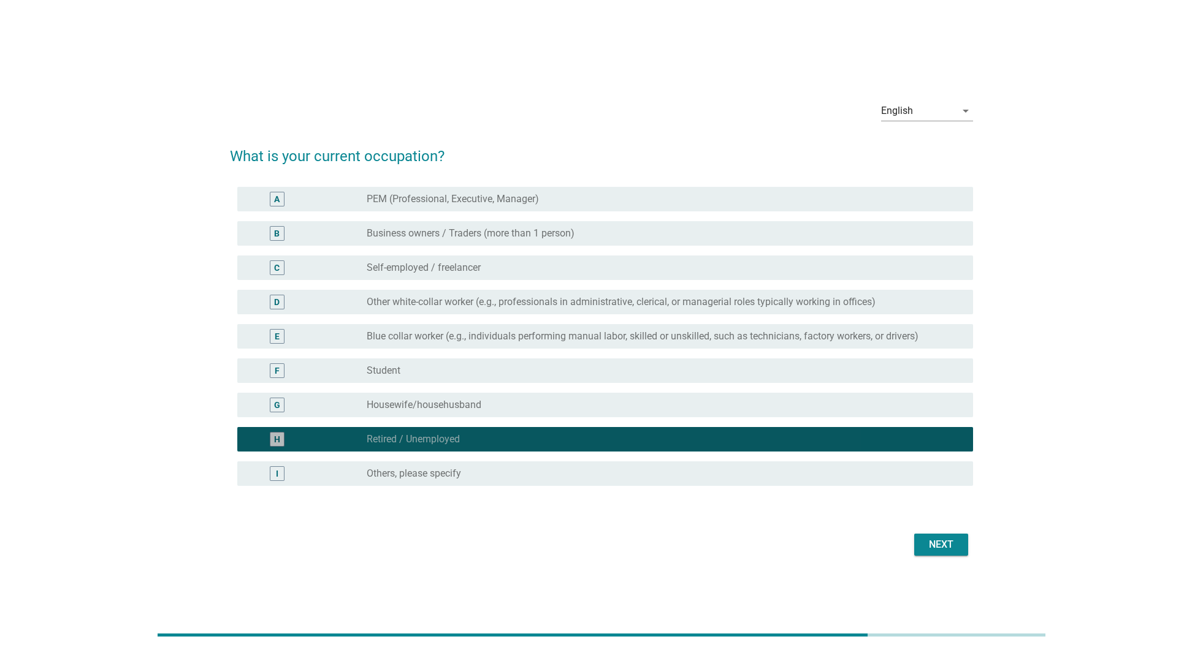
click at [951, 552] on button "Next" at bounding box center [941, 545] width 54 height 22
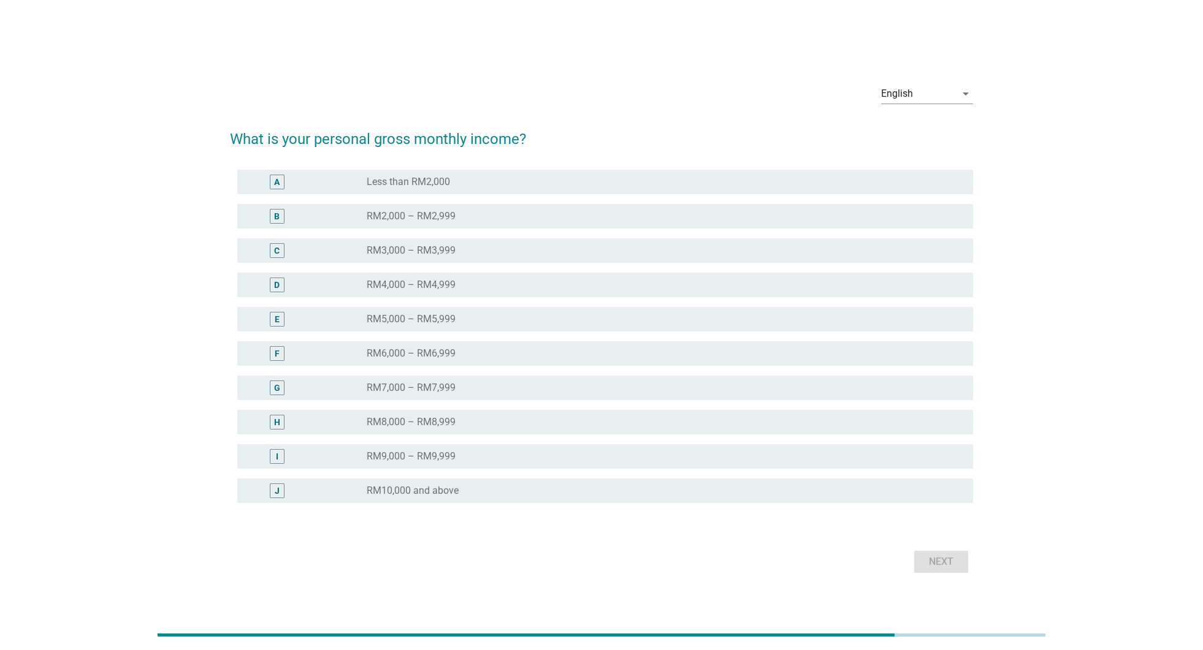
click at [930, 460] on div "radio_button_unchecked RM9,000 – RM9,999" at bounding box center [660, 457] width 587 height 12
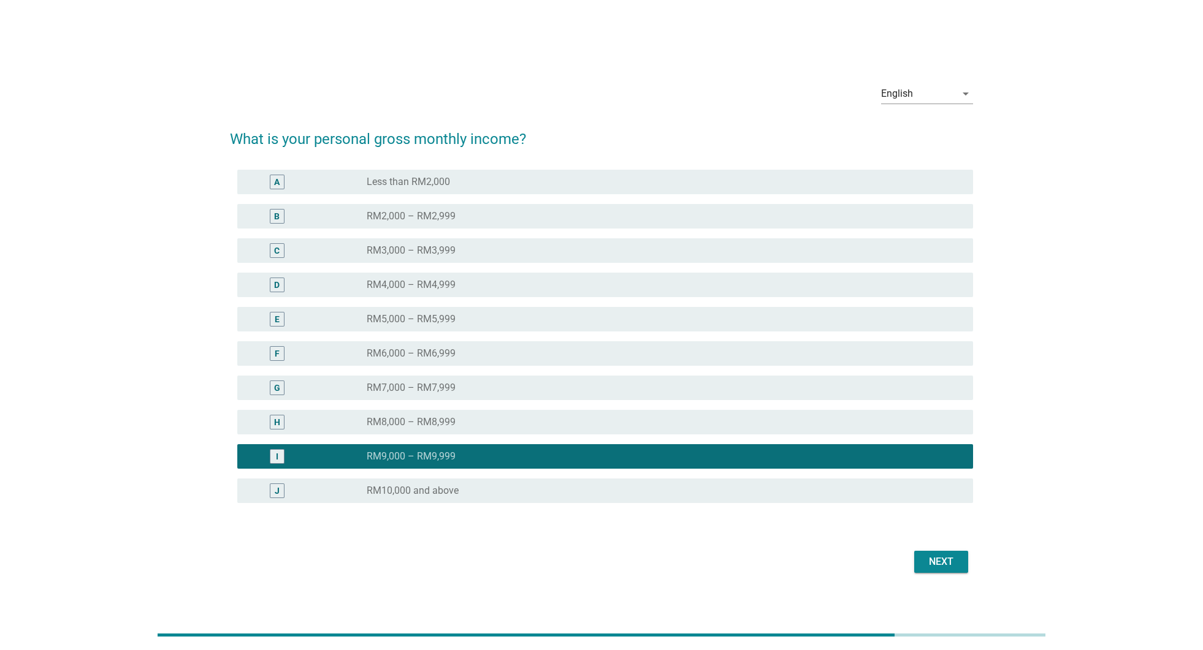
click at [955, 564] on div "Next" at bounding box center [941, 562] width 34 height 15
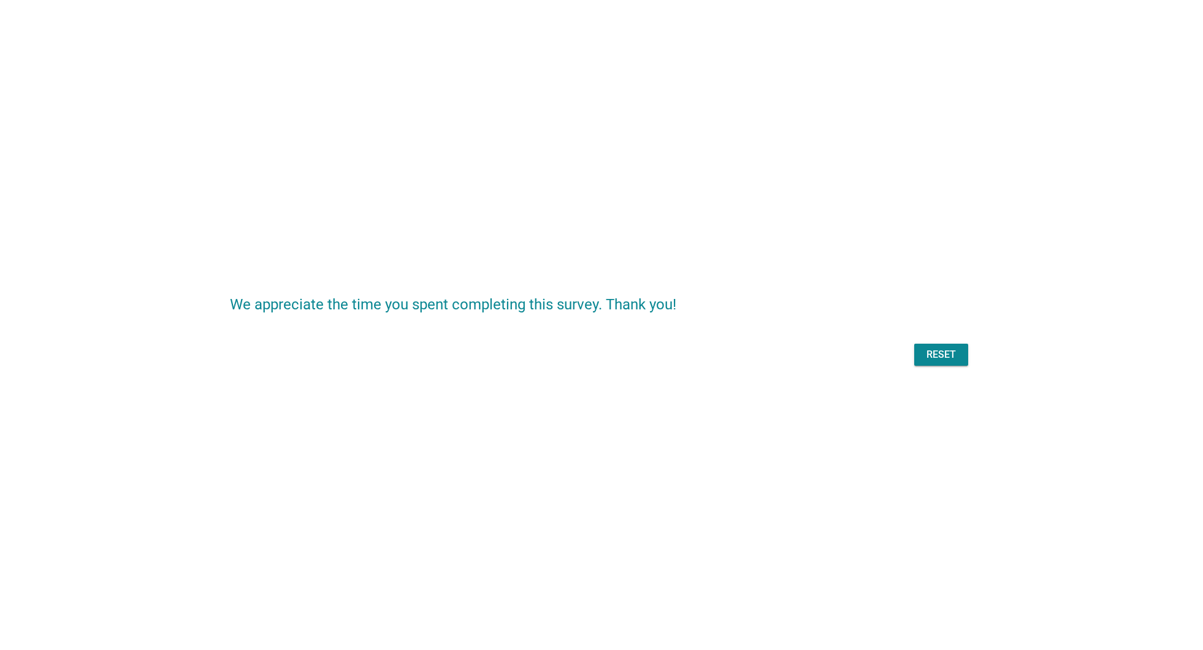
click at [949, 354] on div "Reset" at bounding box center [941, 355] width 34 height 15
